Goal: Information Seeking & Learning: Learn about a topic

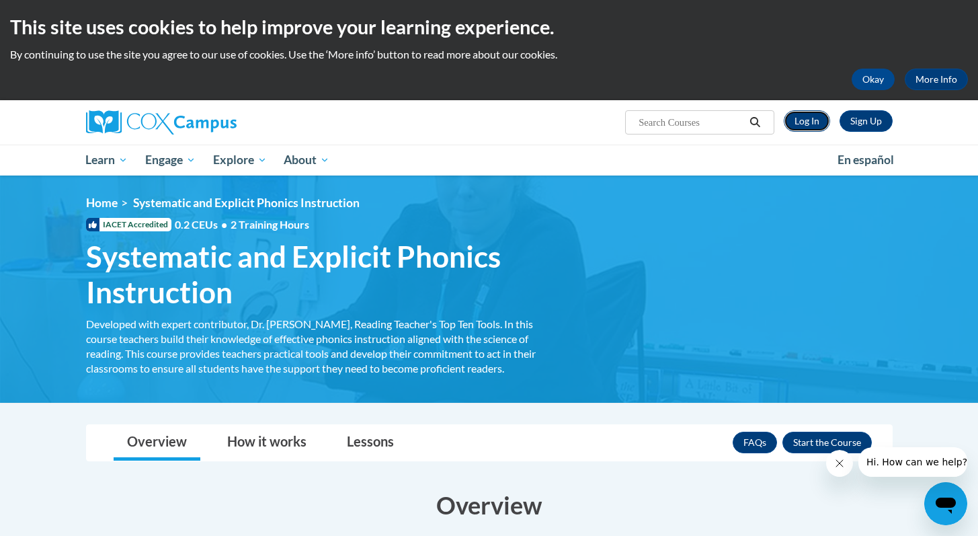
click at [806, 126] on link "Log In" at bounding box center [807, 121] width 46 height 22
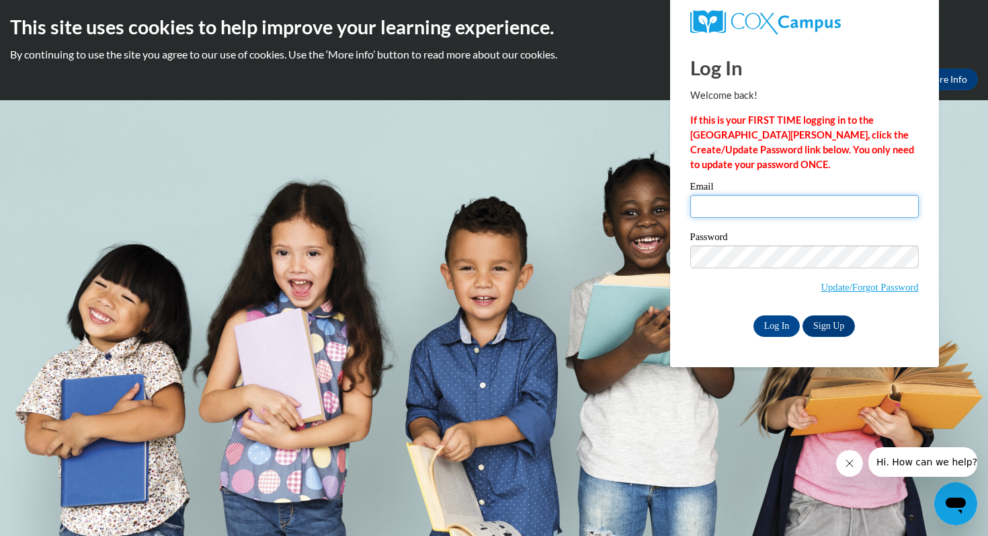
click at [706, 209] on input "Email" at bounding box center [804, 206] width 228 height 23
type input "rdowd@westfordk12.us"
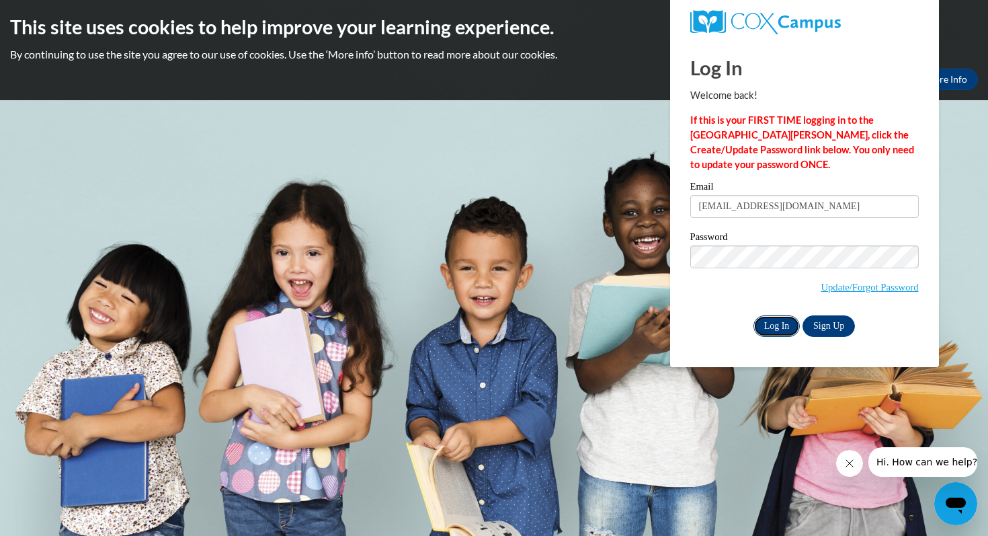
click at [771, 325] on input "Log In" at bounding box center [776, 326] width 47 height 22
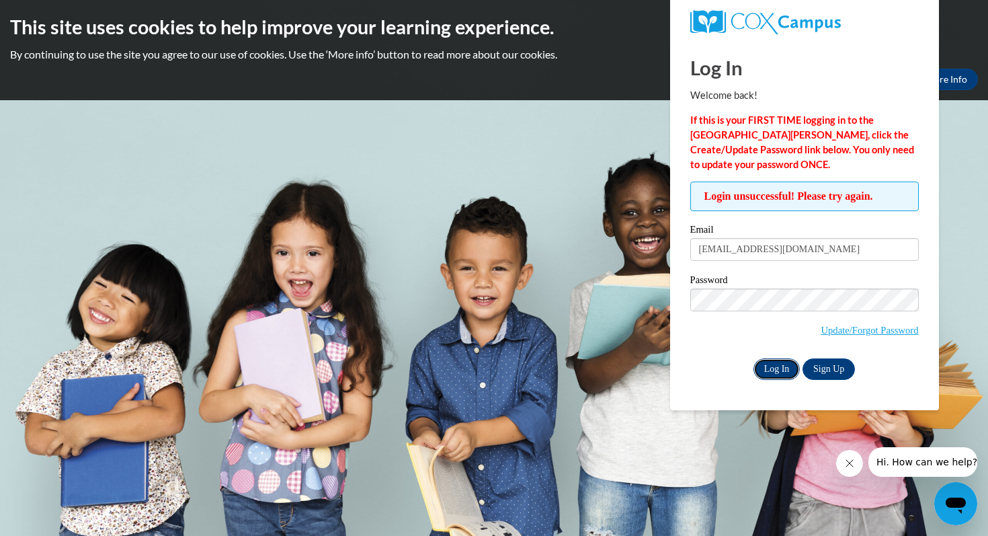
click at [773, 365] on input "Log In" at bounding box center [776, 369] width 47 height 22
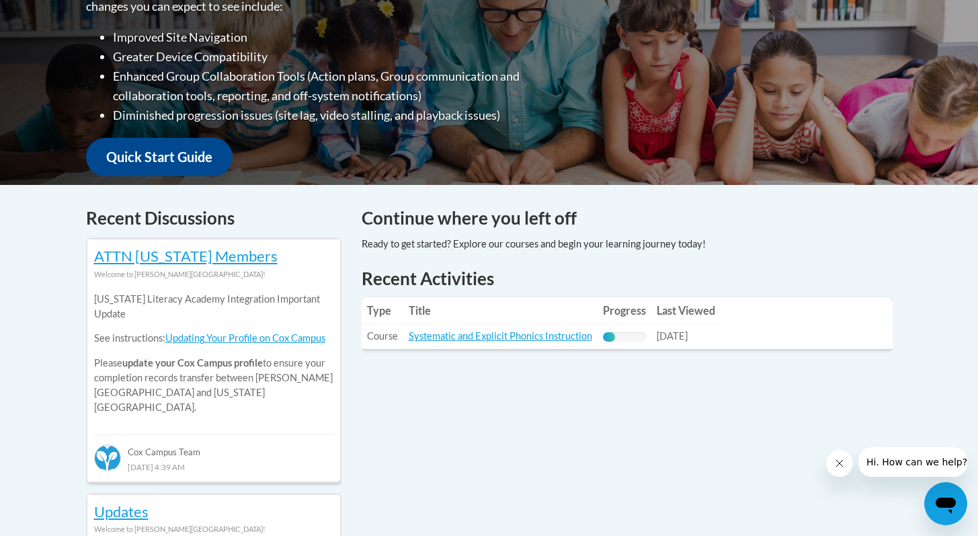
scroll to position [392, 0]
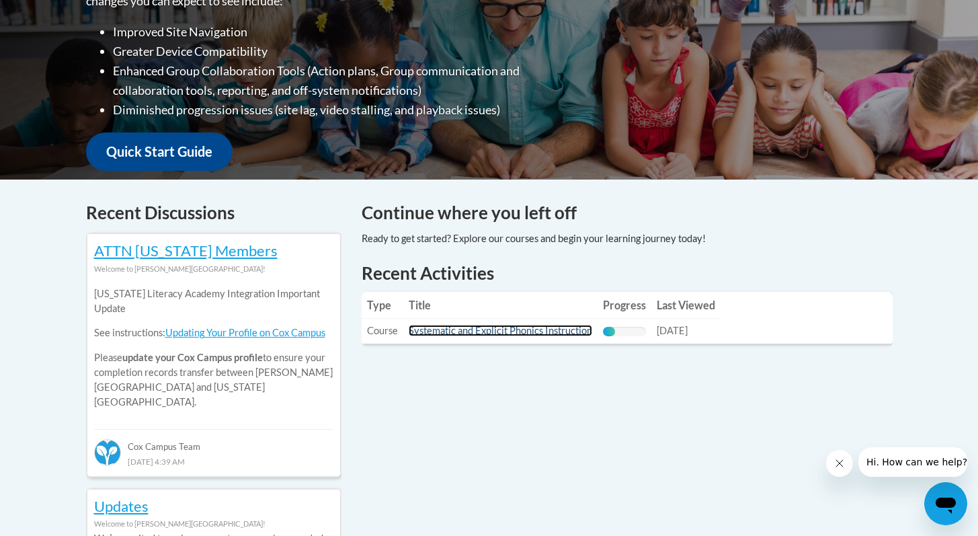
click at [540, 332] on link "Systematic and Explicit Phonics Instruction" at bounding box center [500, 330] width 183 height 11
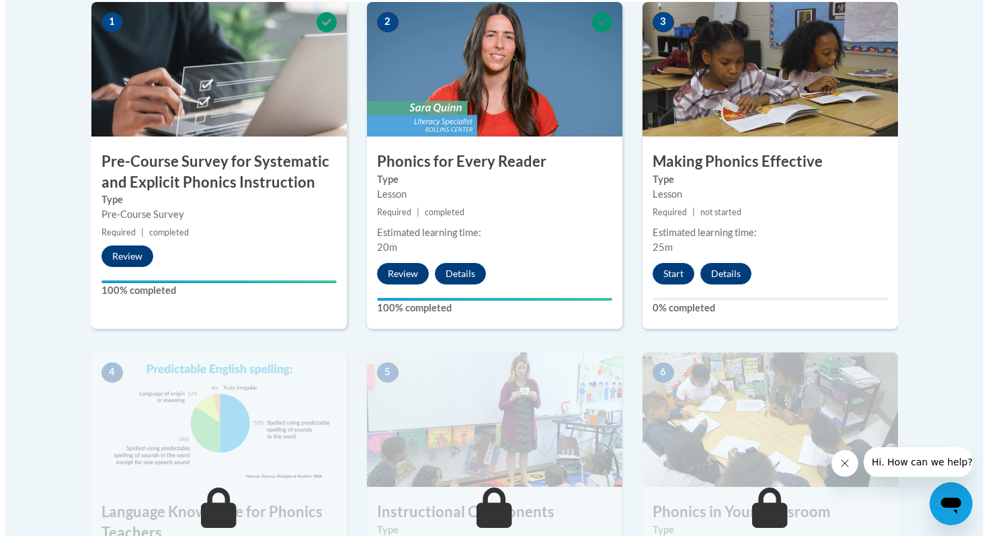
scroll to position [473, 0]
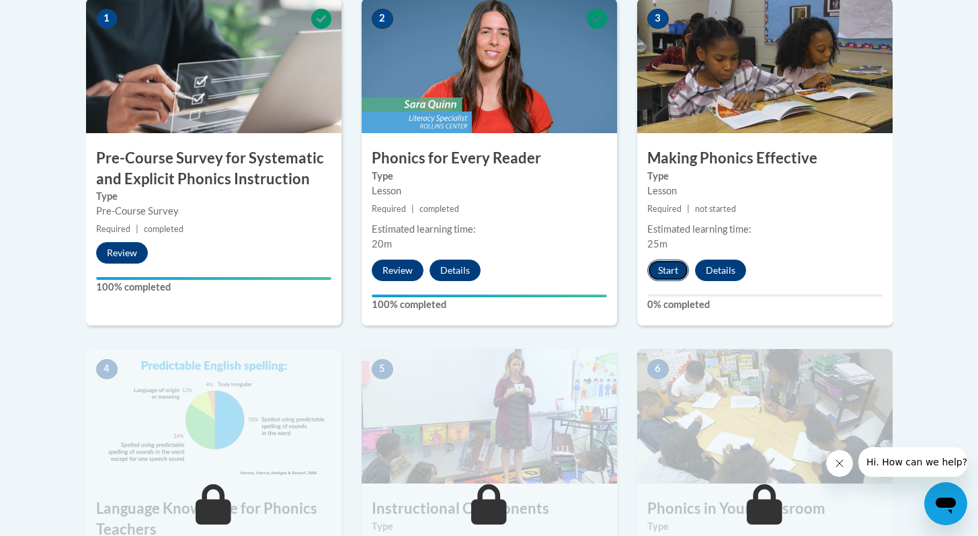
click at [667, 267] on button "Start" at bounding box center [668, 270] width 42 height 22
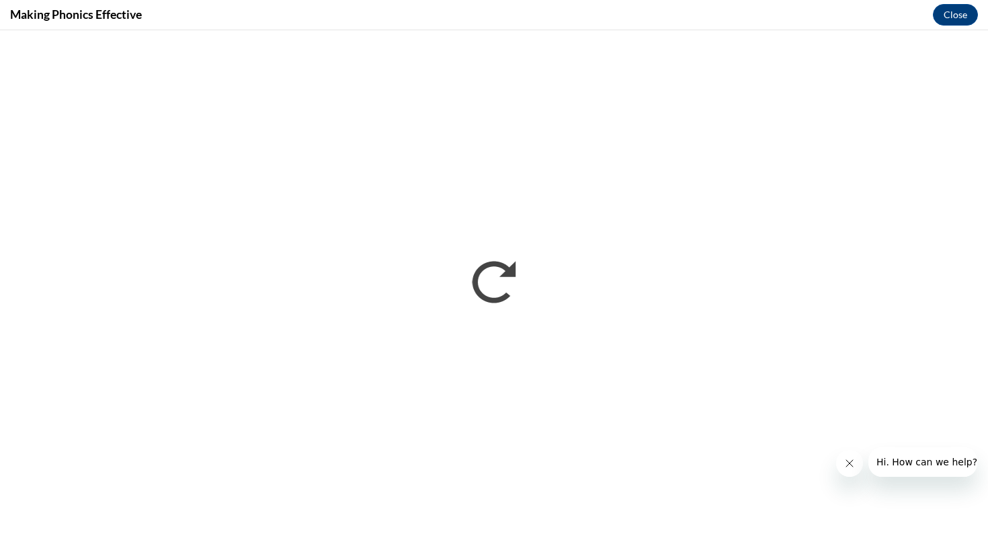
scroll to position [0, 0]
